Goal: Transaction & Acquisition: Download file/media

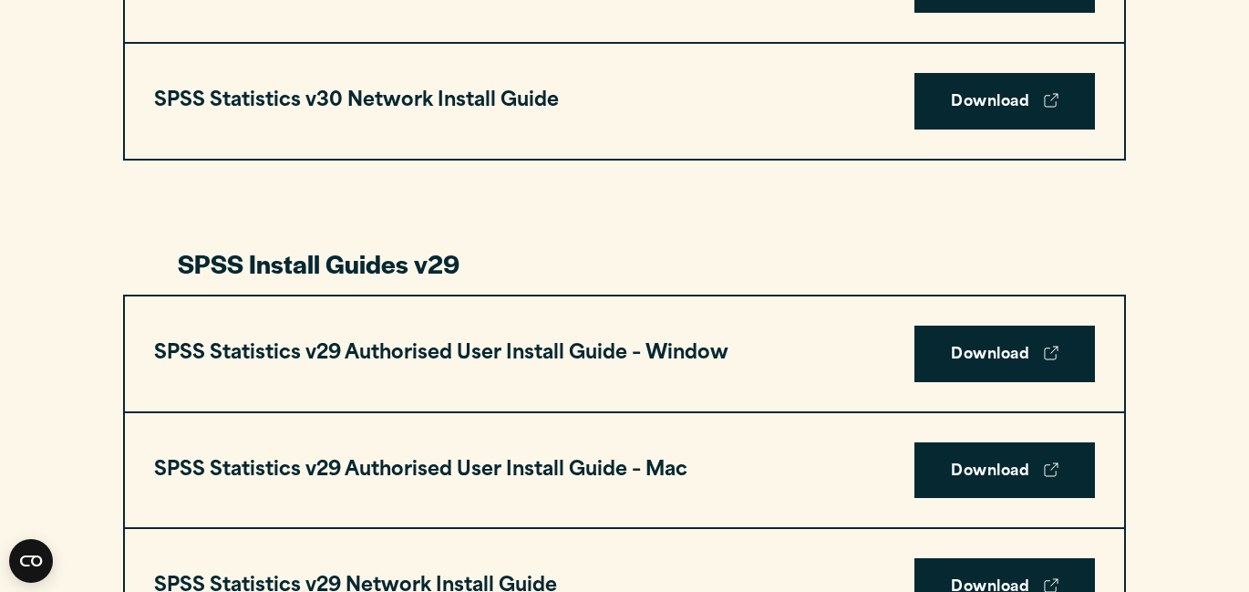
scroll to position [1694, 0]
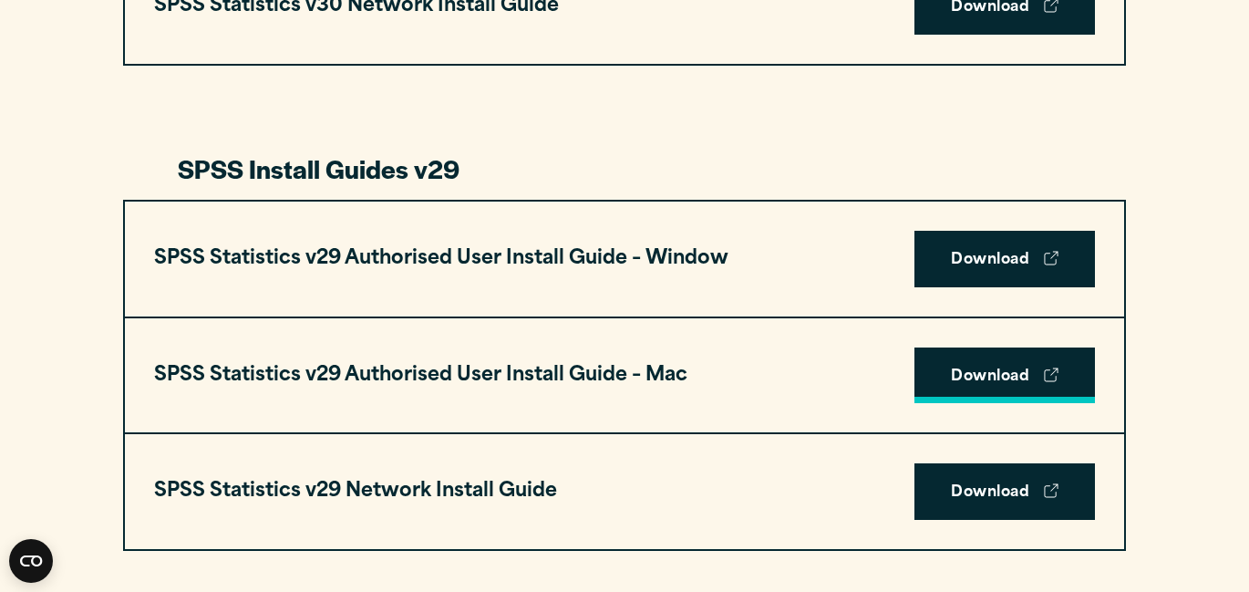
click at [969, 370] on link "Download" at bounding box center [1004, 375] width 181 height 57
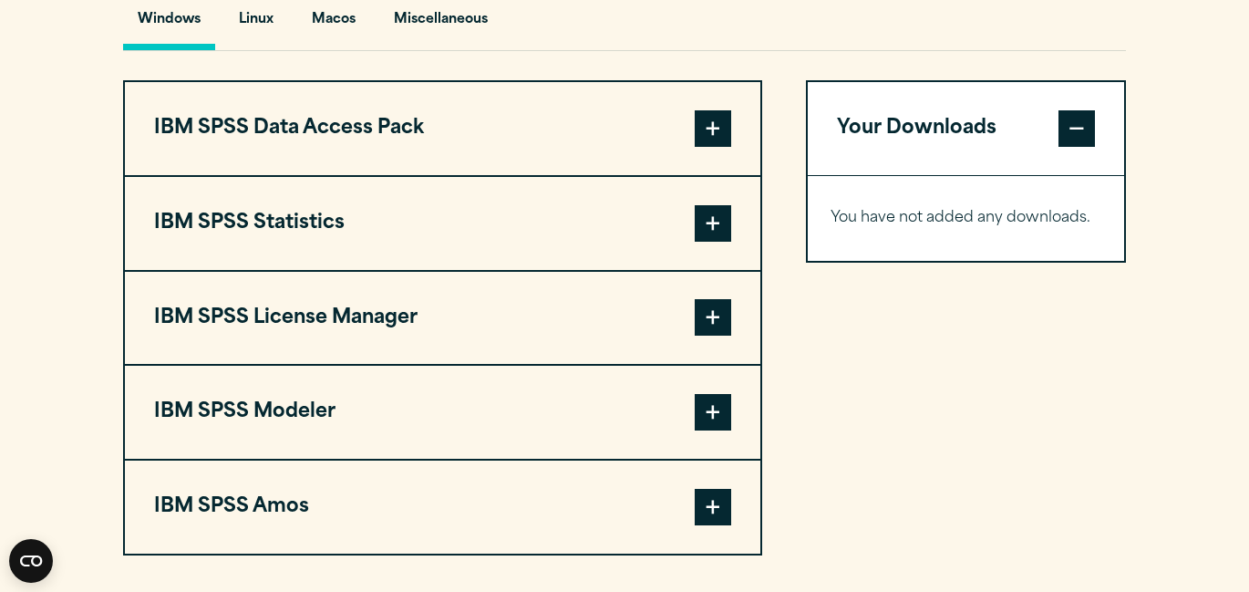
scroll to position [1382, 0]
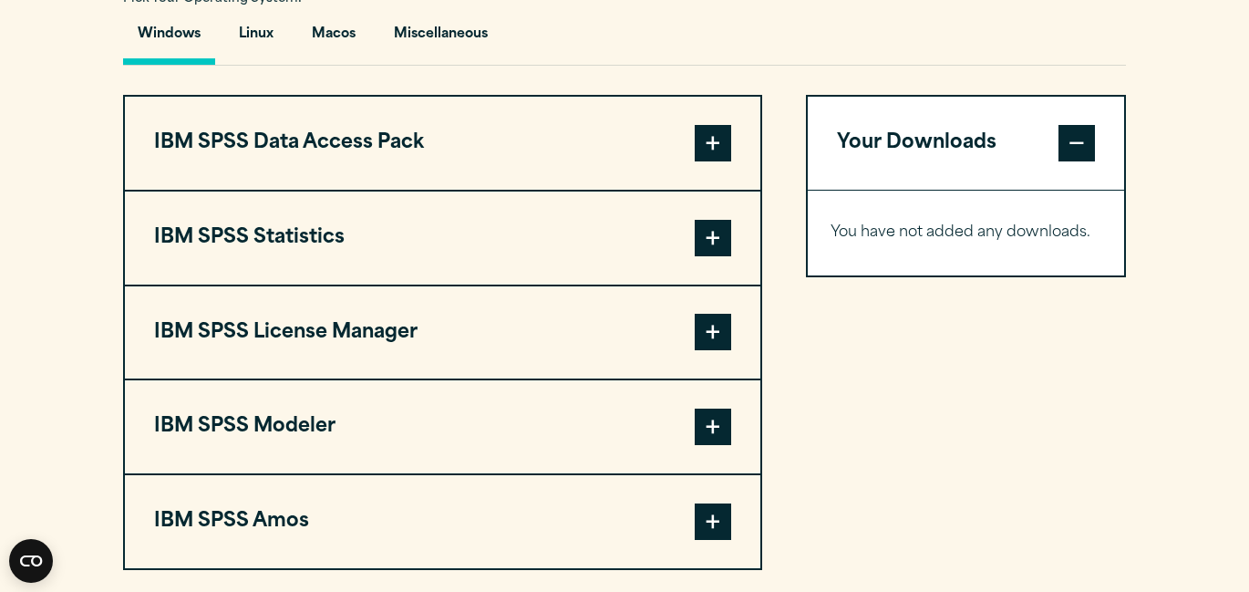
click at [717, 241] on span at bounding box center [713, 238] width 36 height 36
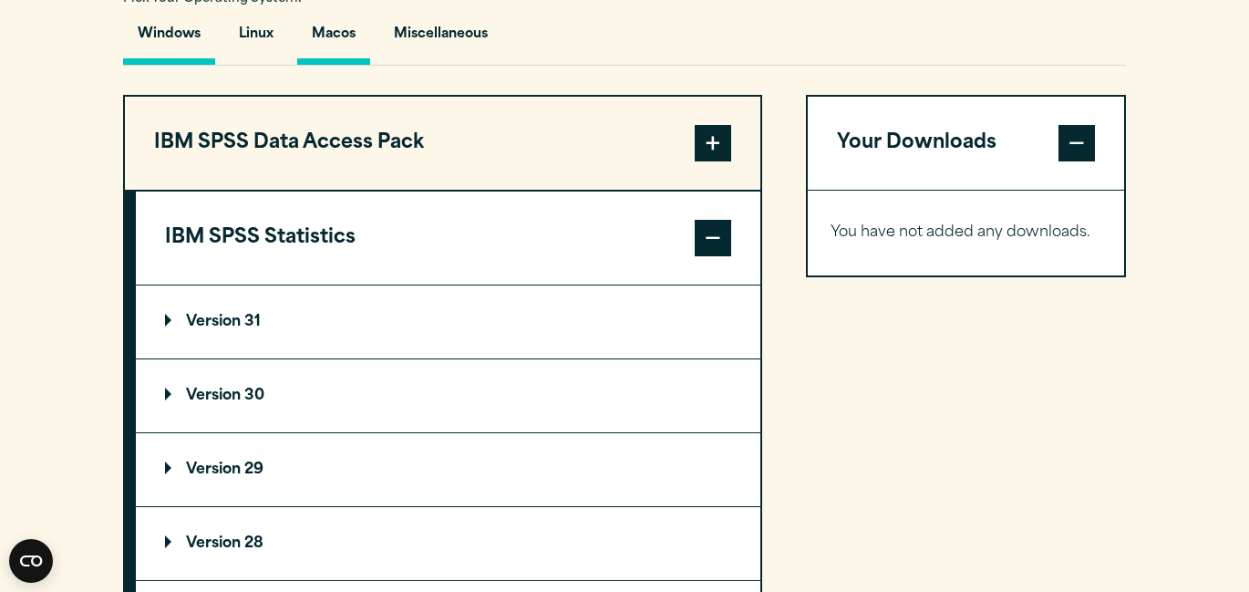
click at [349, 31] on button "Macos" at bounding box center [333, 39] width 73 height 52
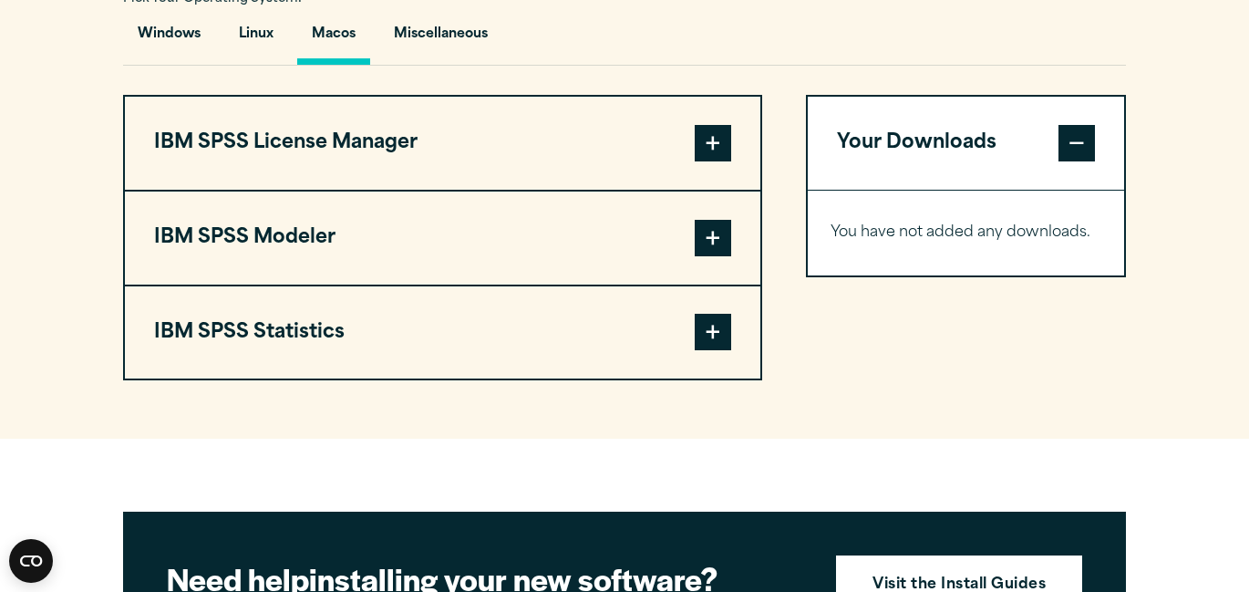
click at [702, 332] on span at bounding box center [713, 332] width 36 height 36
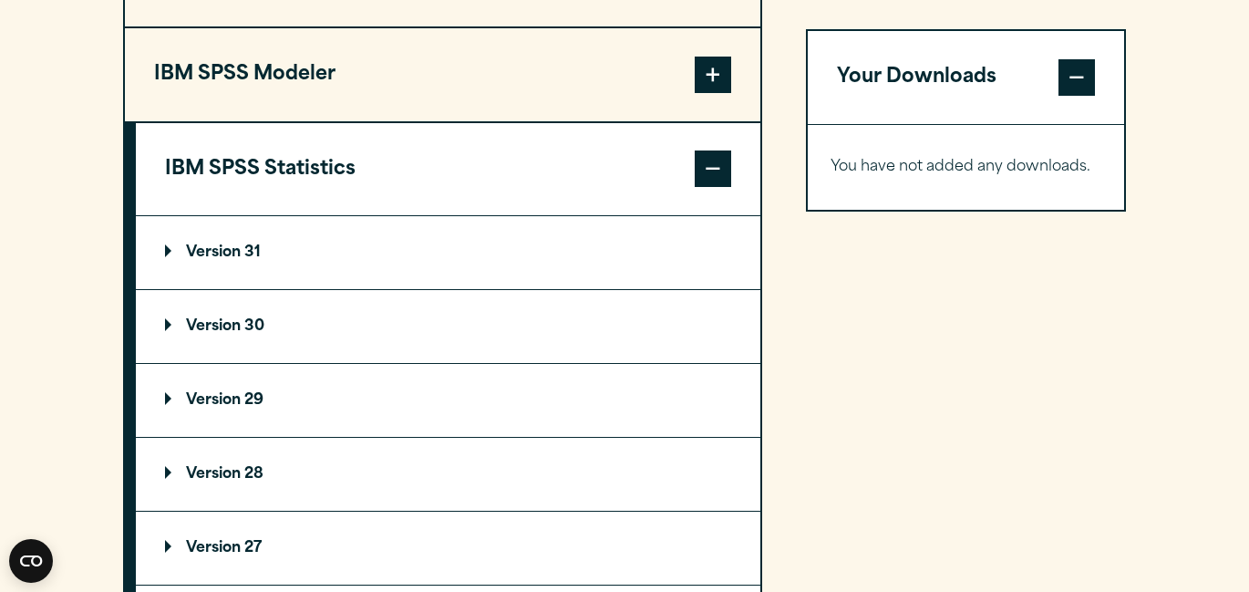
scroll to position [1547, 0]
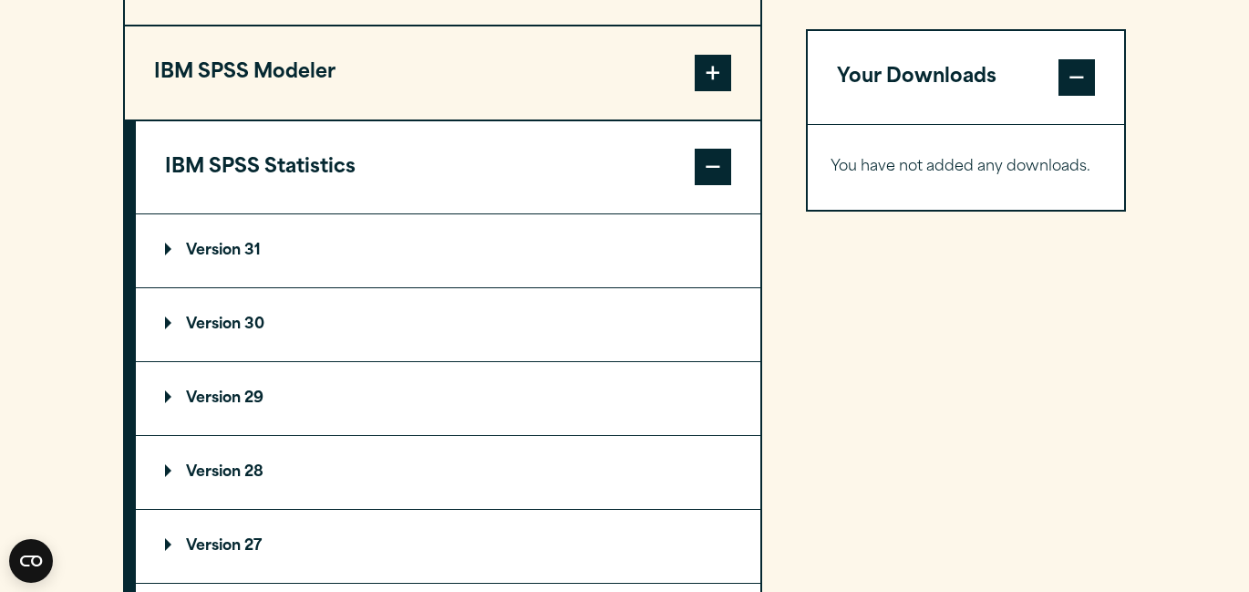
click at [239, 403] on p "Version 29" at bounding box center [214, 398] width 98 height 15
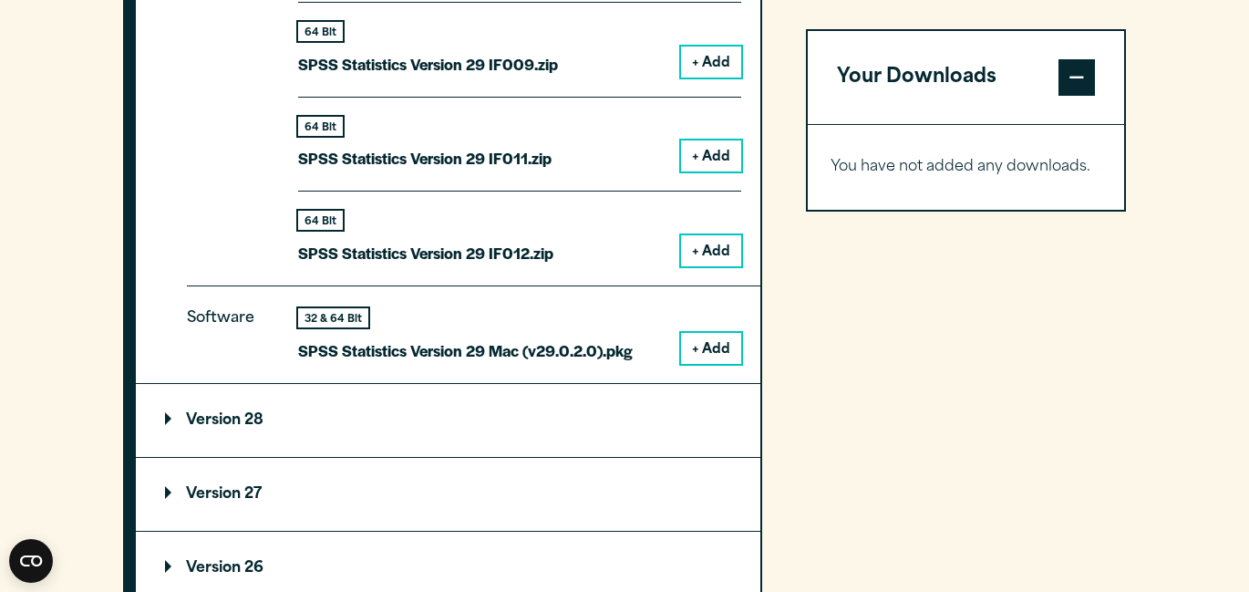
scroll to position [2633, 0]
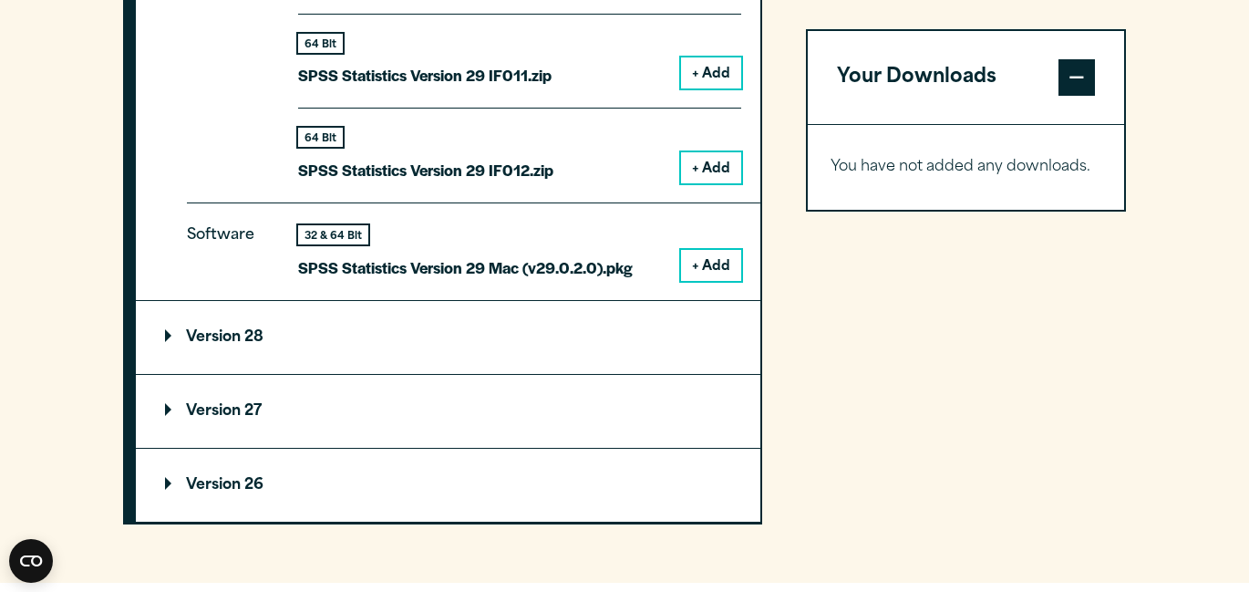
click at [240, 335] on p "Version 28" at bounding box center [214, 337] width 98 height 15
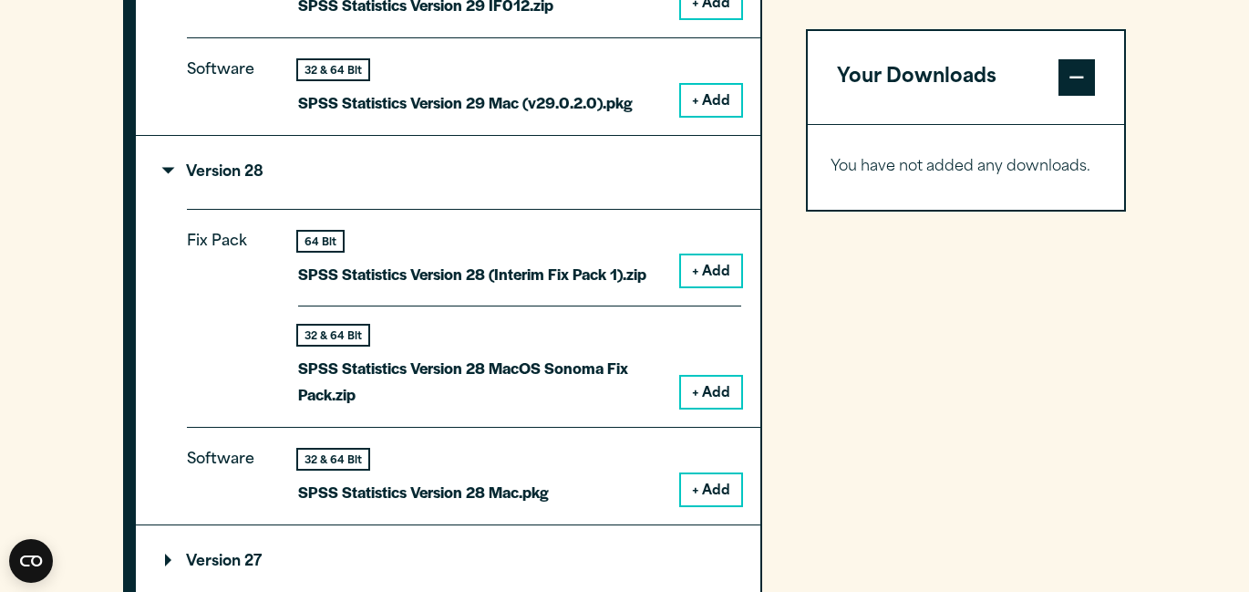
scroll to position [2801, 0]
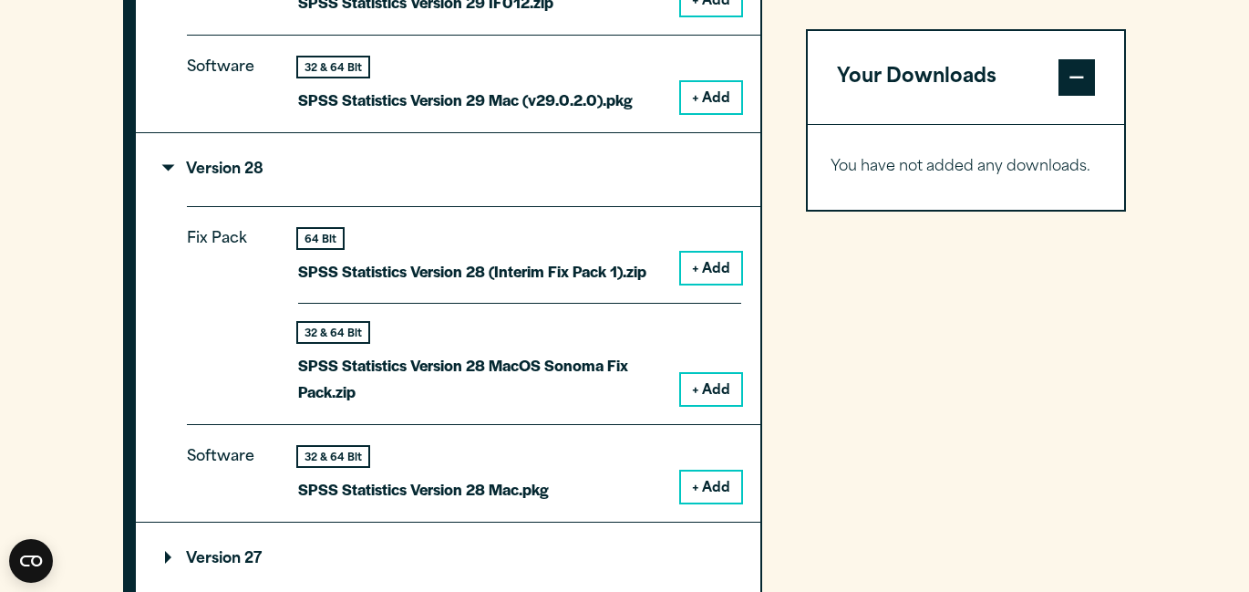
click at [707, 472] on button "+ Add" at bounding box center [711, 486] width 60 height 31
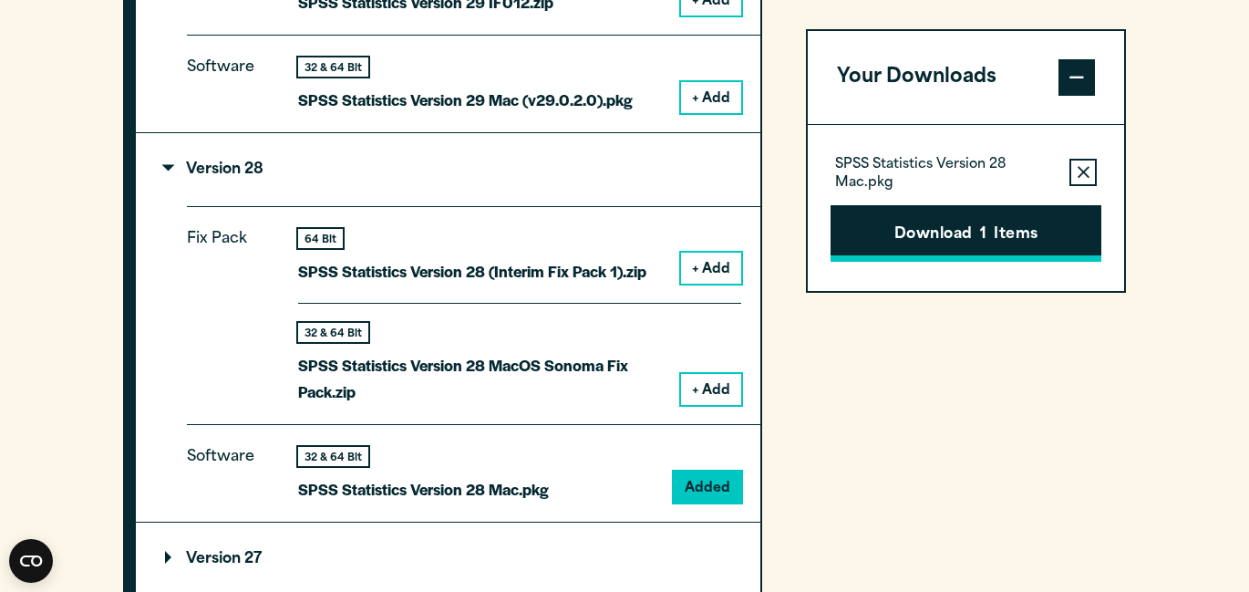
click at [936, 254] on button "Download 1 Items" at bounding box center [966, 233] width 271 height 57
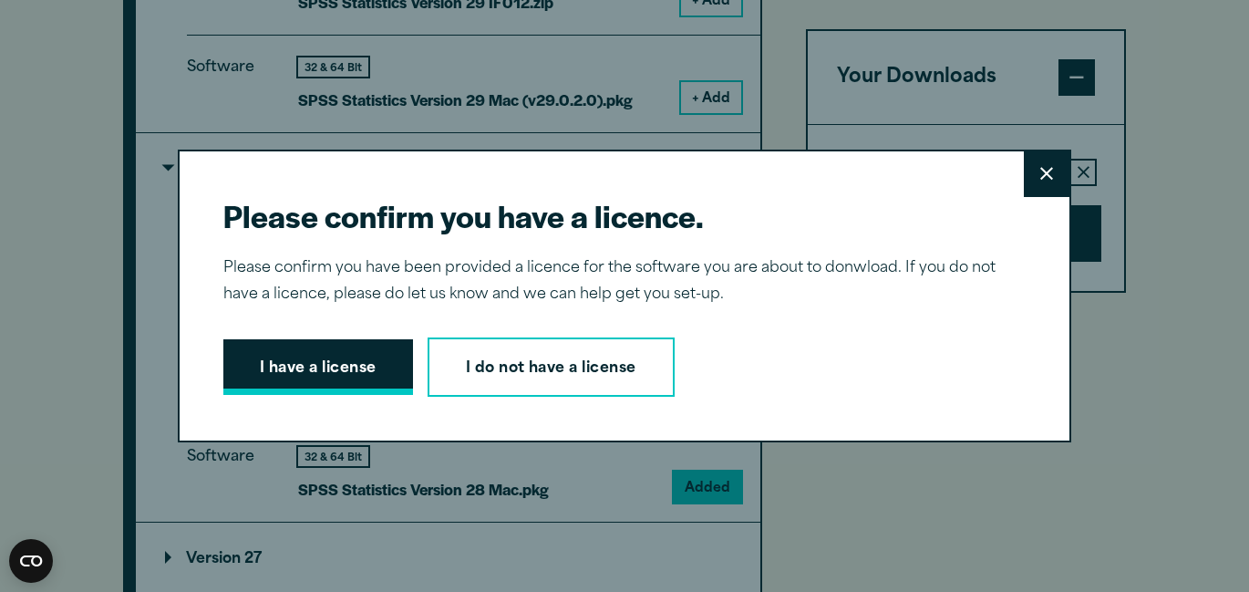
click at [381, 354] on button "I have a license" at bounding box center [318, 367] width 190 height 57
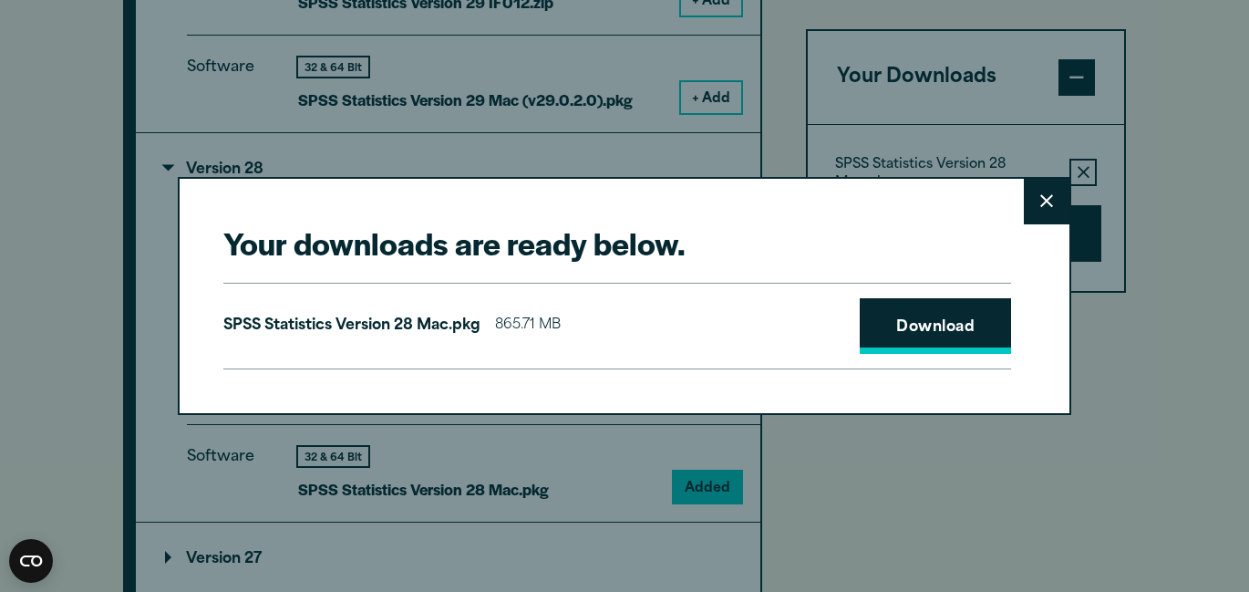
click at [911, 335] on link "Download" at bounding box center [935, 326] width 151 height 57
click at [1037, 211] on button "Close" at bounding box center [1047, 202] width 46 height 46
